Goal: Use online tool/utility: Utilize a website feature to perform a specific function

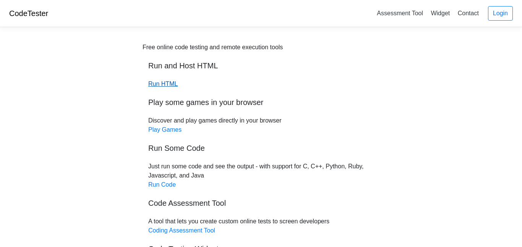
click at [166, 82] on link "Run HTML" at bounding box center [162, 84] width 29 height 6
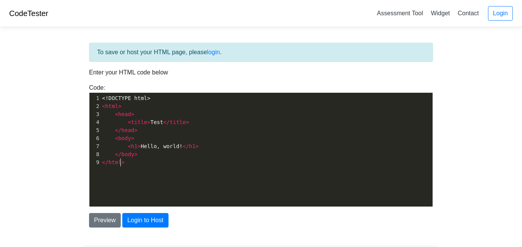
click at [119, 164] on span "html" at bounding box center [114, 162] width 13 height 6
type textarea "<!DOCTYPE html> <html> <head> <title>Test</title> </head> <body> <h1>Hello, wor…"
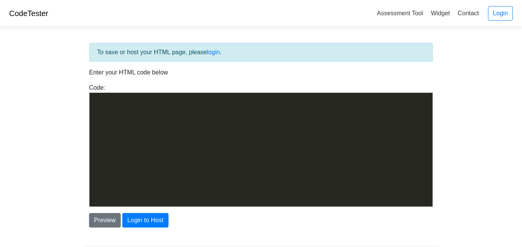
scroll to position [779, 0]
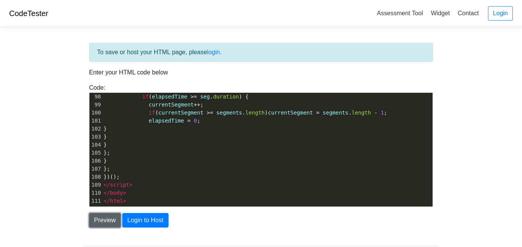
click at [101, 222] on button "Preview" at bounding box center [105, 220] width 32 height 15
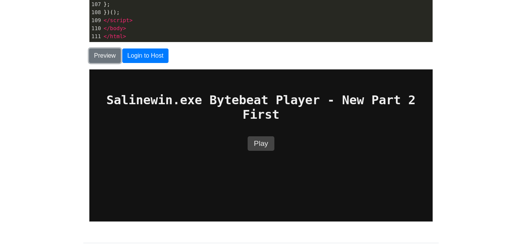
scroll to position [208, 0]
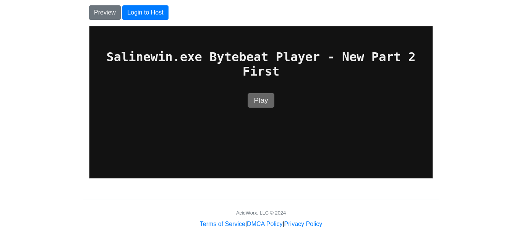
click at [260, 97] on button "Play" at bounding box center [260, 100] width 26 height 15
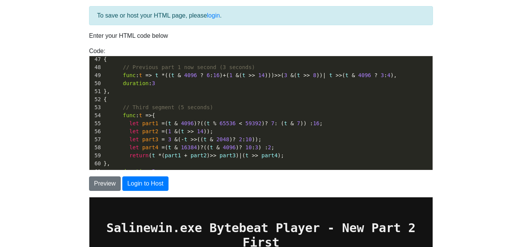
scroll to position [371, 0]
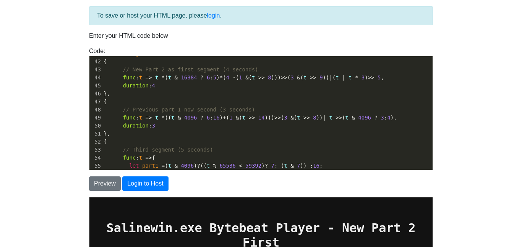
click at [155, 126] on pre "duration : 3" at bounding box center [267, 126] width 330 height 8
type textarea "4"
click at [60, 105] on body "CodeTester Assessment Tool Widget Contact Login To save or host your HTML page,…" at bounding box center [261, 181] width 522 height 436
click at [103, 182] on button "Preview" at bounding box center [105, 183] width 32 height 15
click at [131, 117] on span "func" at bounding box center [129, 118] width 13 height 6
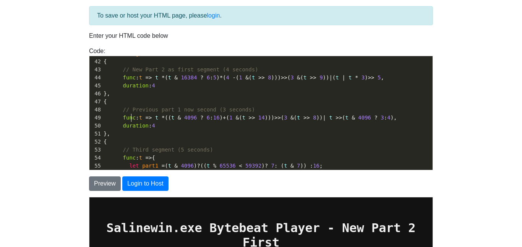
type textarea "<!DOCTYPE html> <html lang="en"> <head> <meta charset="UTF-8" /> <meta name="vi…"
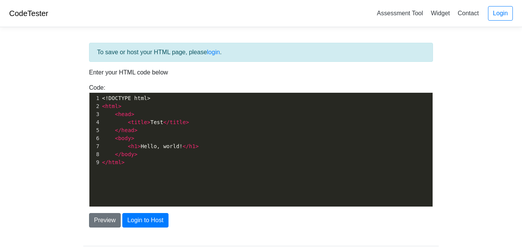
scroll to position [37, 0]
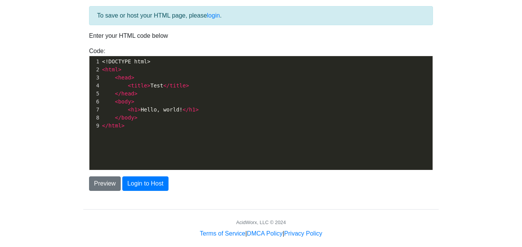
click at [152, 79] on pre "< head >" at bounding box center [266, 78] width 332 height 8
type textarea "<!DOCTYPE html> <html> <head> <title>Test</title> </head> <body> <h1>Hello, wor…"
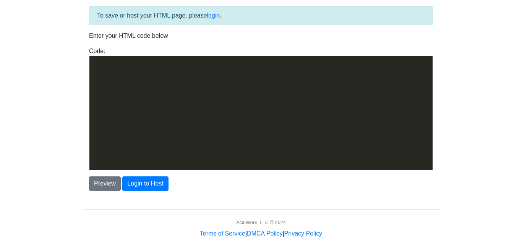
scroll to position [779, 0]
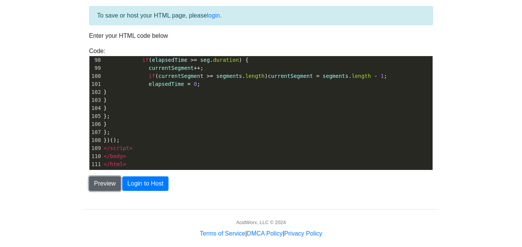
click at [95, 187] on button "Preview" at bounding box center [105, 183] width 32 height 15
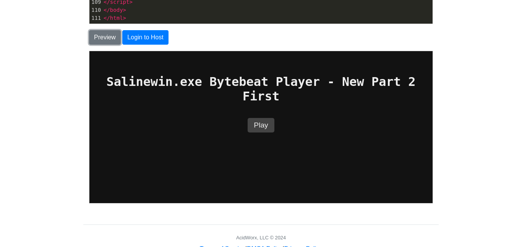
scroll to position [193, 0]
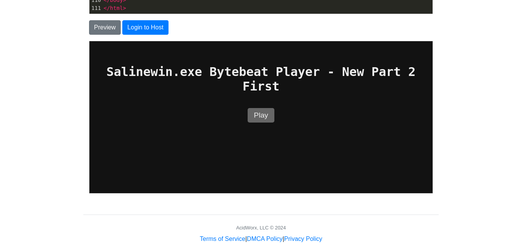
click at [267, 113] on button "Play" at bounding box center [260, 115] width 26 height 15
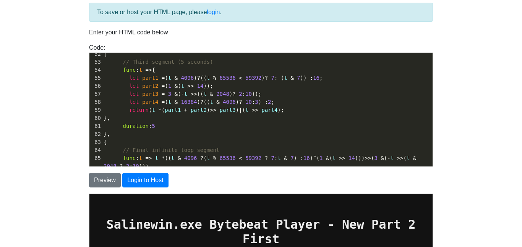
scroll to position [394, 0]
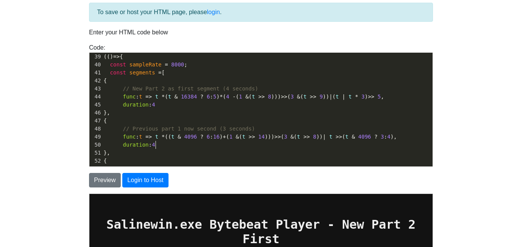
click at [156, 144] on pre "duration : 4" at bounding box center [267, 145] width 330 height 8
type textarea "2"
click at [191, 139] on span "4096" at bounding box center [190, 137] width 13 height 6
type textarea "<!DOCTYPE html> <html lang="en"> <head> <meta charset="UTF-8" /> <meta name="vi…"
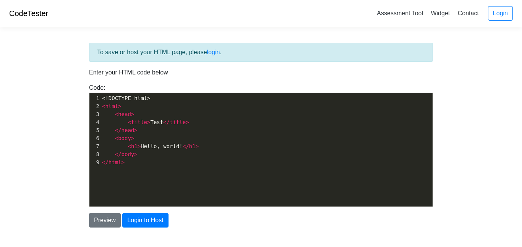
scroll to position [40, 0]
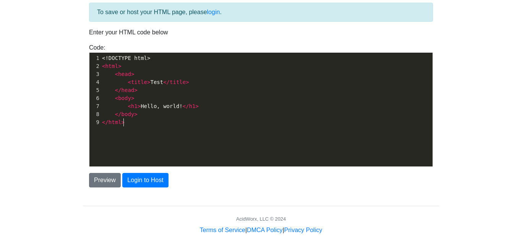
click at [123, 137] on div "xxxxxxxxxx 1 <!DOCTYPE html> 2 < html > 3 < head > 4 < title > Test </ title > …" at bounding box center [266, 115] width 354 height 125
type textarea "<!DOCTYPE html> <html> <head> <title>Test</title> </head> <body> <h1>Hello, wor…"
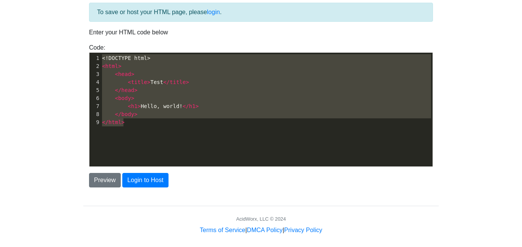
scroll to position [779, 0]
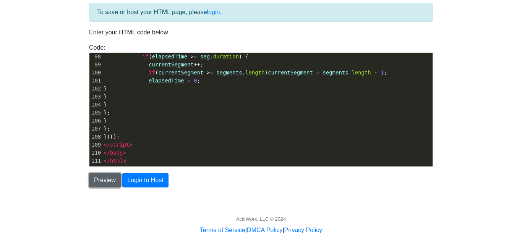
click at [103, 187] on button "Preview" at bounding box center [105, 180] width 32 height 15
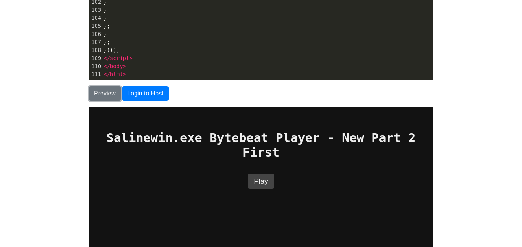
scroll to position [130, 0]
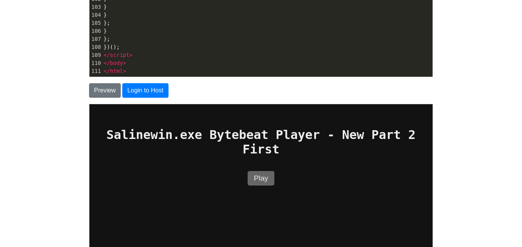
click at [254, 174] on button "Play" at bounding box center [260, 178] width 26 height 15
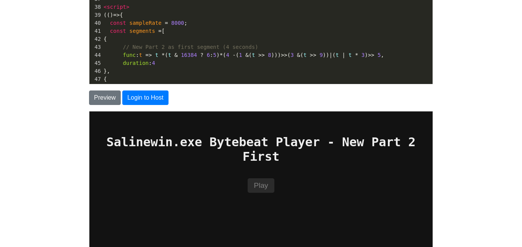
scroll to position [0, 0]
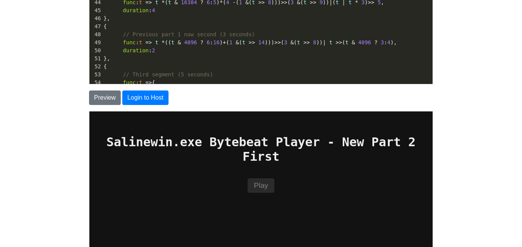
click at [155, 51] on pre "duration : 2" at bounding box center [267, 51] width 330 height 8
type textarea "5"
click at [179, 53] on pre "duration : 5" at bounding box center [267, 51] width 330 height 8
type textarea "<!DOCTYPE html> <html lang="en"> <head> <meta charset="UTF-8" /> <meta name="vi…"
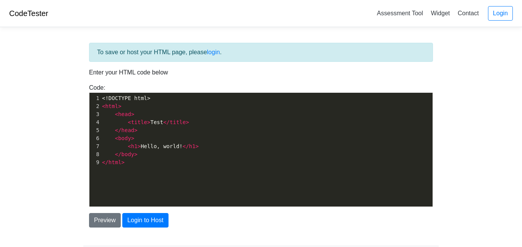
scroll to position [46, 0]
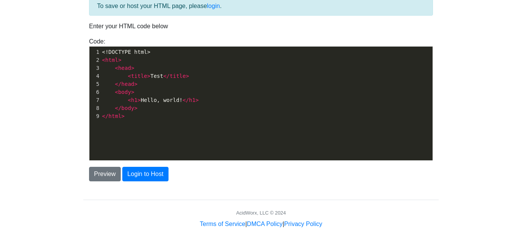
click at [176, 66] on pre "< head >" at bounding box center [266, 68] width 332 height 8
type textarea "<!DOCTYPE html> <html> <head> <title>Test</title> </head> <body> <h1>Hello, wor…"
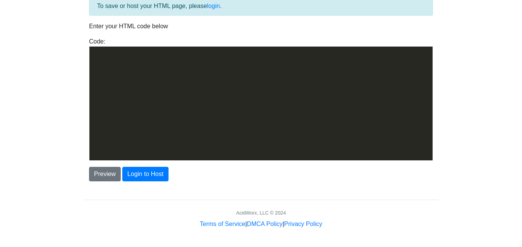
scroll to position [779, 0]
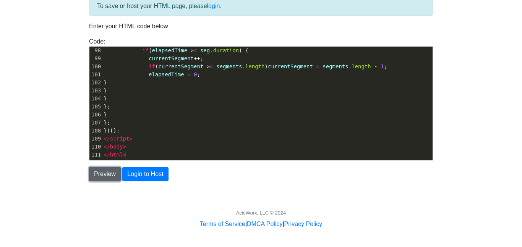
click at [97, 175] on button "Preview" at bounding box center [105, 174] width 32 height 15
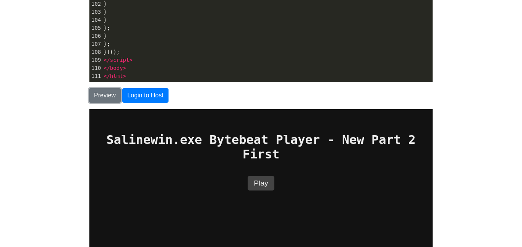
scroll to position [139, 0]
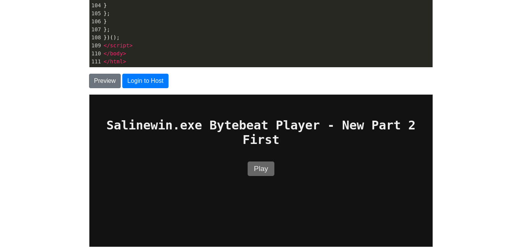
click at [263, 172] on button "Play" at bounding box center [260, 168] width 26 height 15
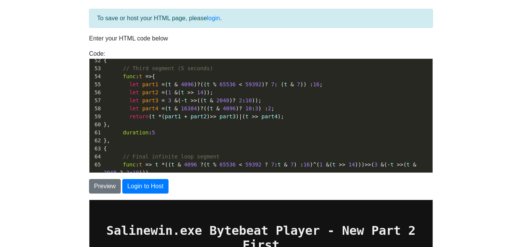
scroll to position [0, 0]
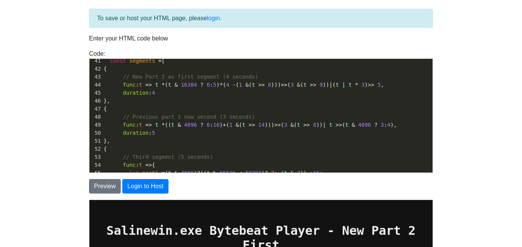
click at [155, 134] on span "5" at bounding box center [153, 133] width 3 height 6
type textarea "7"
click at [179, 134] on pre "duration : 7" at bounding box center [267, 133] width 330 height 8
type textarea "<!DOCTYPE html> <html lang="en"> <head> <meta charset="UTF-8" /> <meta name="vi…"
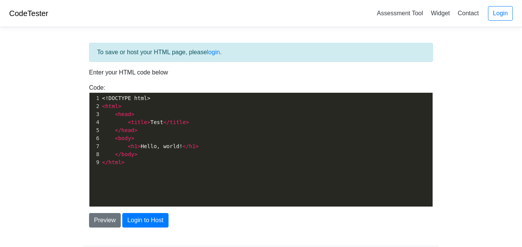
scroll to position [34, 0]
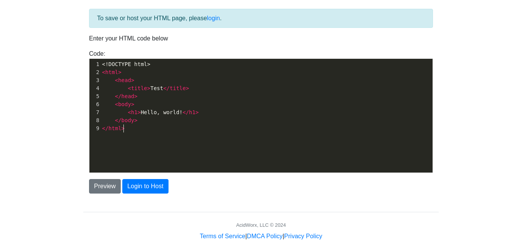
click at [207, 157] on div "xxxxxxxxxx 1 <!DOCTYPE html> 2 < html > 3 < head > 4 < title > Test </ title > …" at bounding box center [266, 121] width 354 height 125
click at [102, 98] on span "</ head >" at bounding box center [120, 96] width 36 height 6
type textarea "<!DOCTYPE html> <html> <head> <title>Test</title> </head> <body> <h1>Hello, wor…"
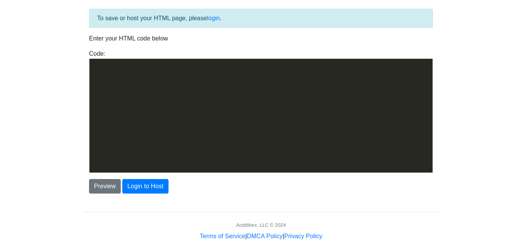
scroll to position [779, 0]
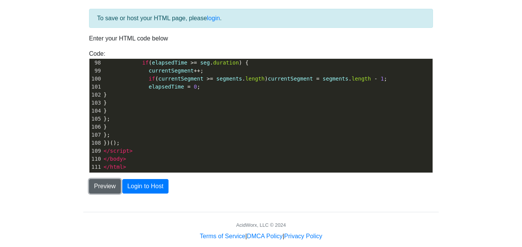
click at [100, 190] on button "Preview" at bounding box center [105, 186] width 32 height 15
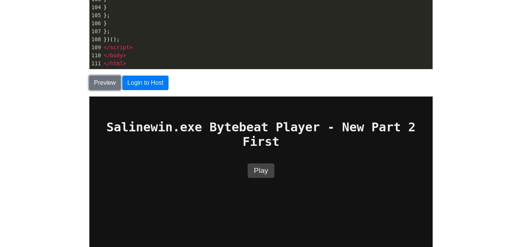
scroll to position [141, 0]
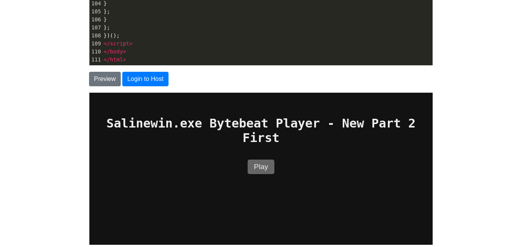
click at [270, 163] on button "Play" at bounding box center [260, 166] width 26 height 15
click at [115, 52] on span "body" at bounding box center [116, 51] width 13 height 6
type textarea "<!DOCTYPE html> <html lang="en"> <head> <meta charset="UTF-8" /> <meta name="vi…"
